Goal: Register for event/course

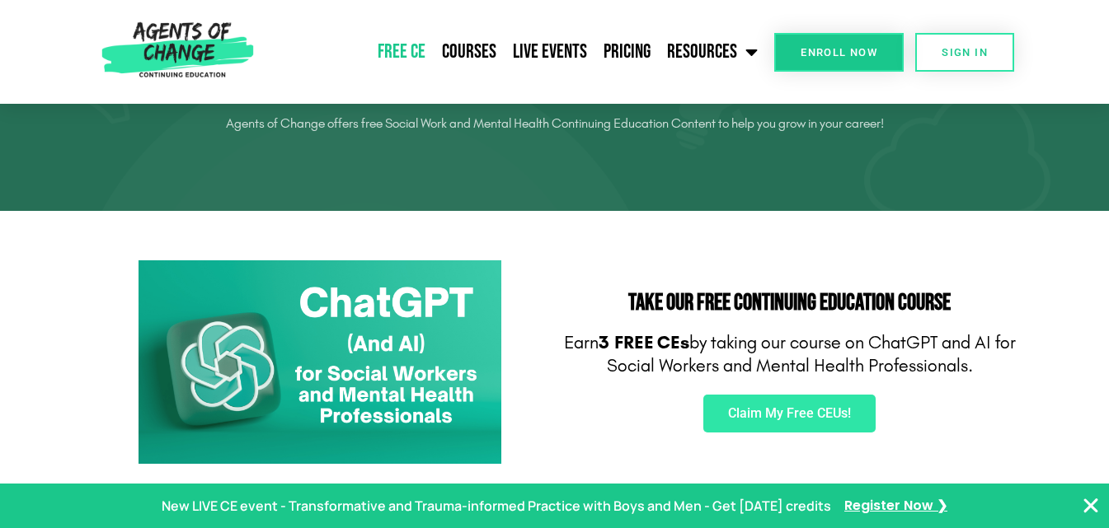
scroll to position [165, 0]
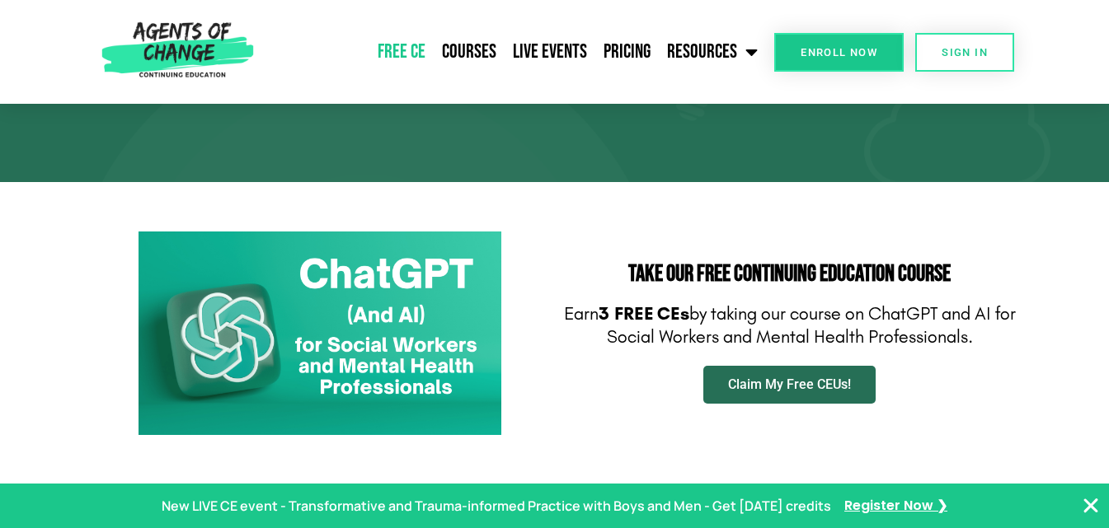
click at [775, 386] on span "Claim My Free CEUs!" at bounding box center [789, 384] width 123 height 13
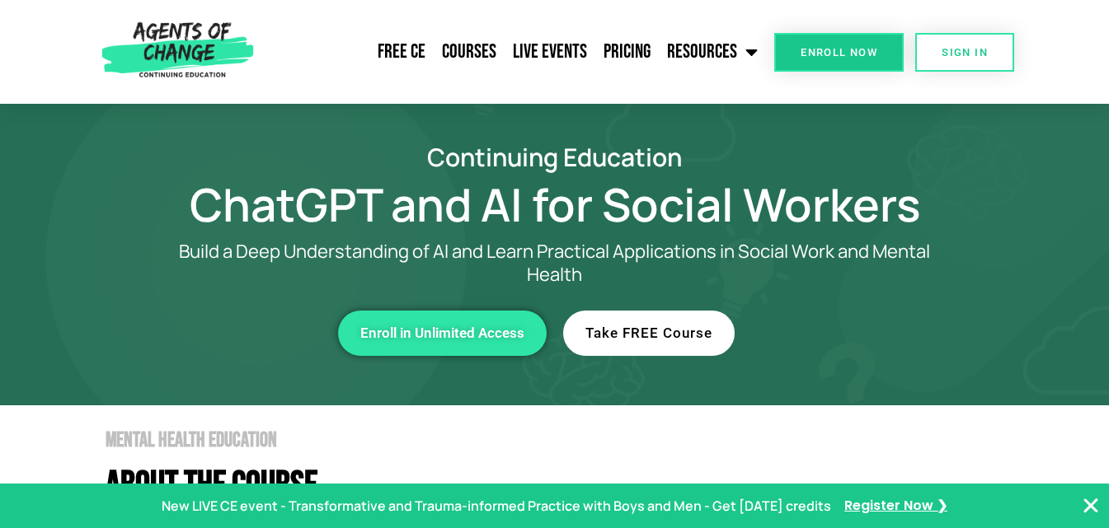
click at [671, 345] on link "Take FREE Course" at bounding box center [648, 333] width 171 height 45
click at [407, 48] on link "Free CE" at bounding box center [401, 51] width 64 height 41
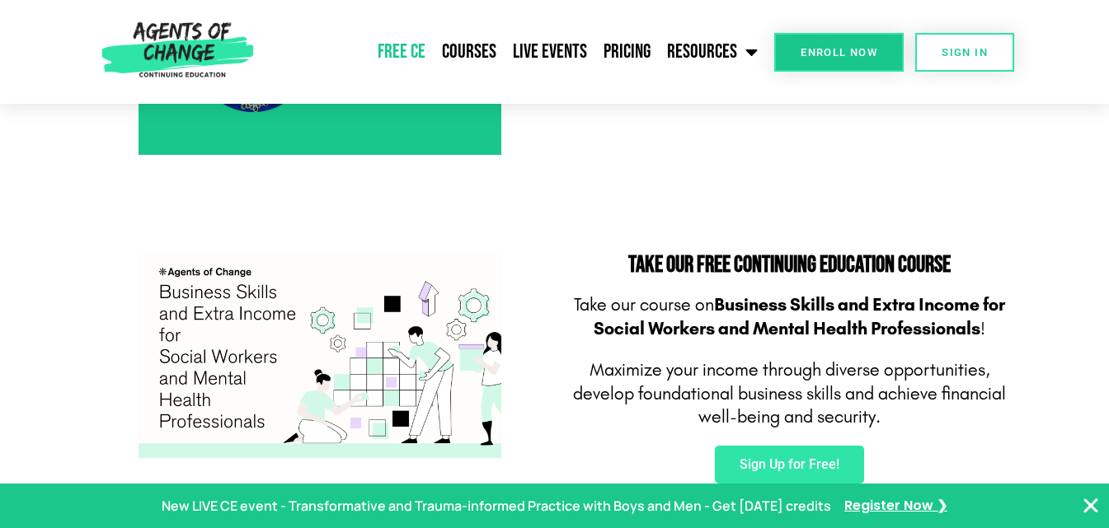
scroll to position [989, 0]
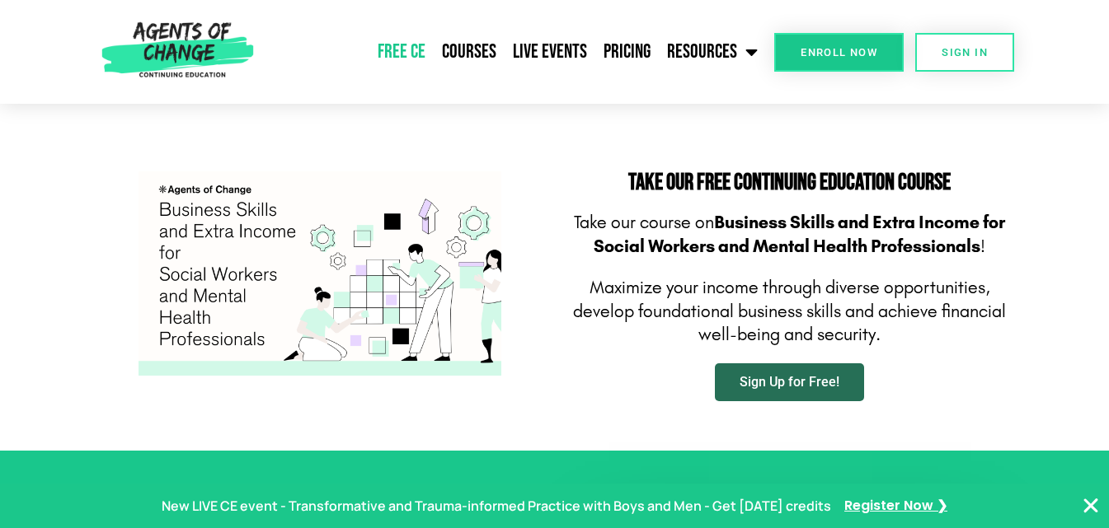
click at [826, 384] on span "Sign Up for Free!" at bounding box center [789, 382] width 100 height 13
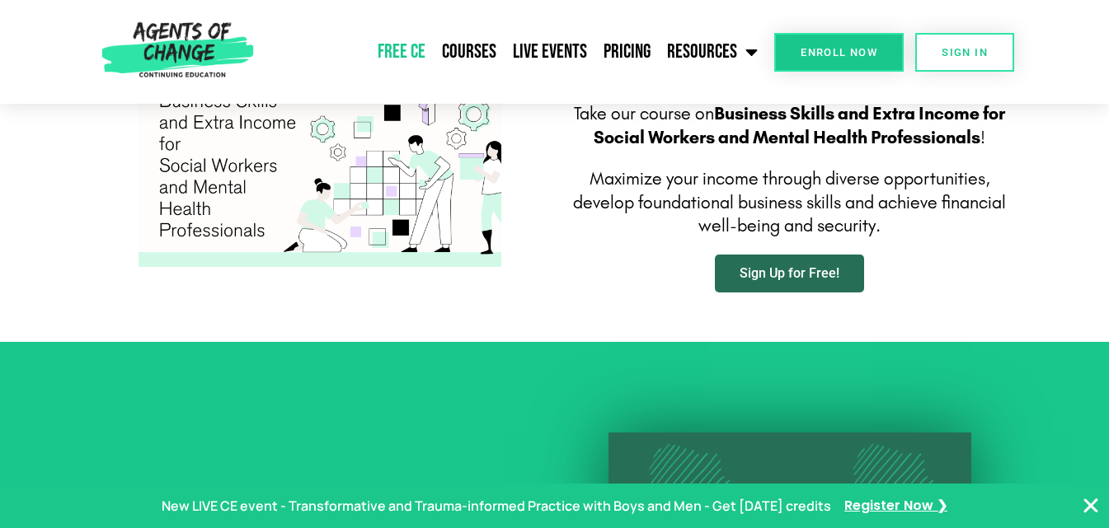
scroll to position [1154, 0]
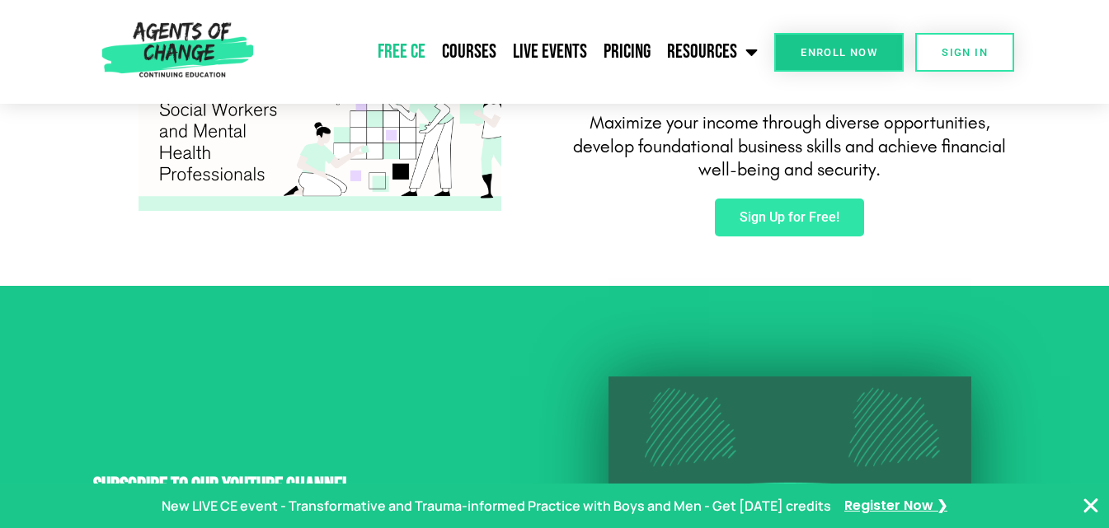
click at [1091, 504] on icon "Close Banner" at bounding box center [1091, 506] width 20 height 20
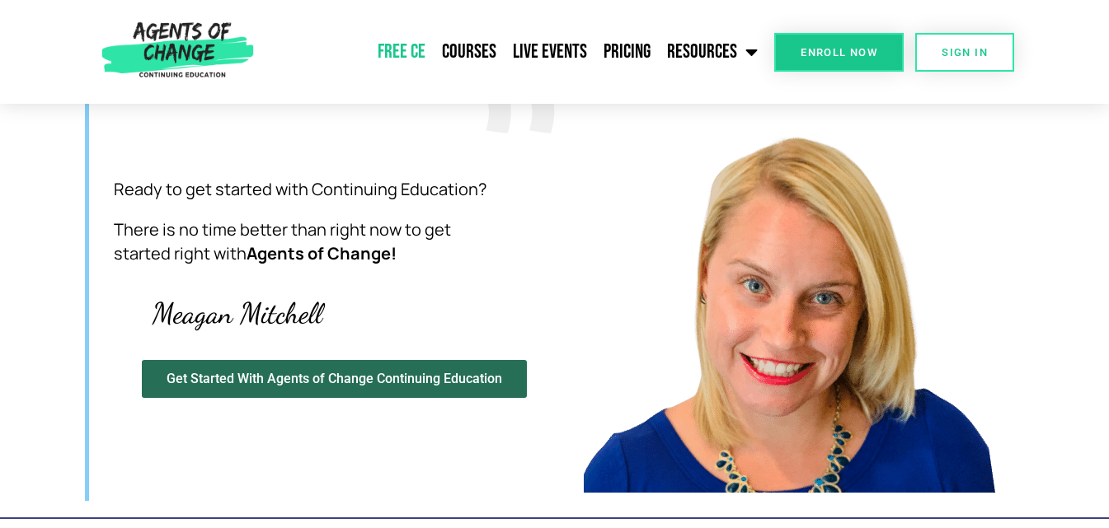
scroll to position [4946, 0]
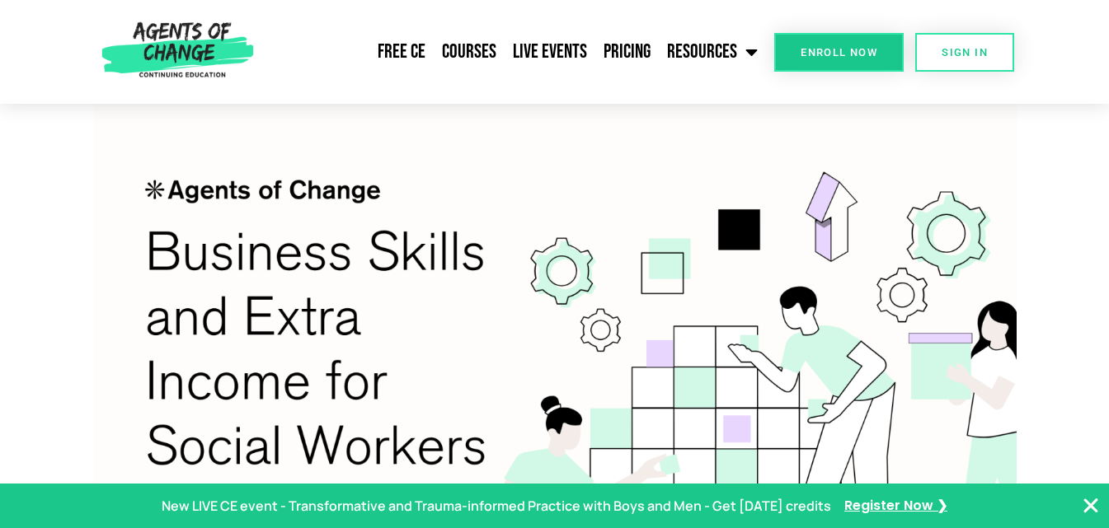
scroll to position [907, 0]
